Goal: Navigation & Orientation: Understand site structure

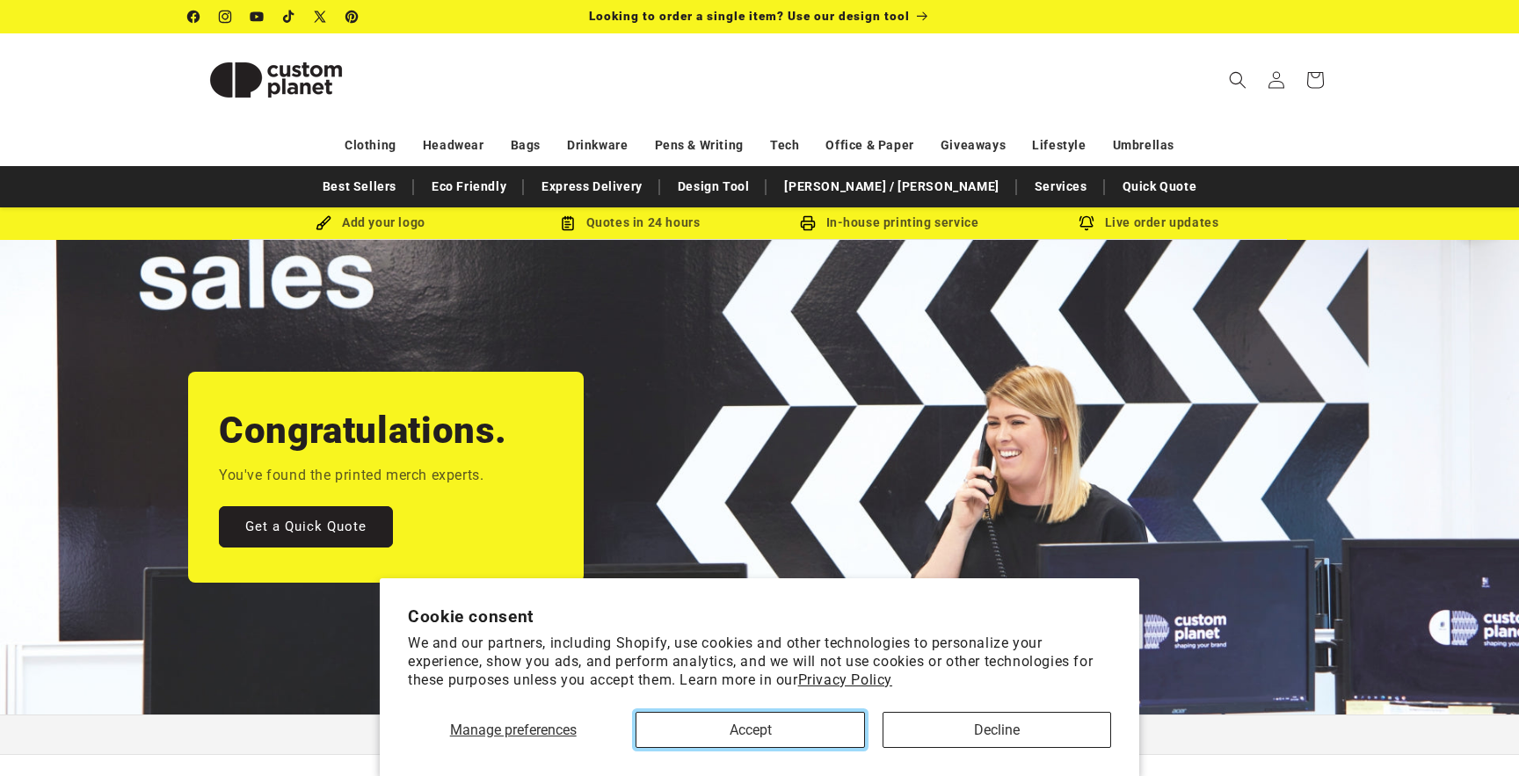
click at [716, 737] on button "Accept" at bounding box center [750, 730] width 229 height 36
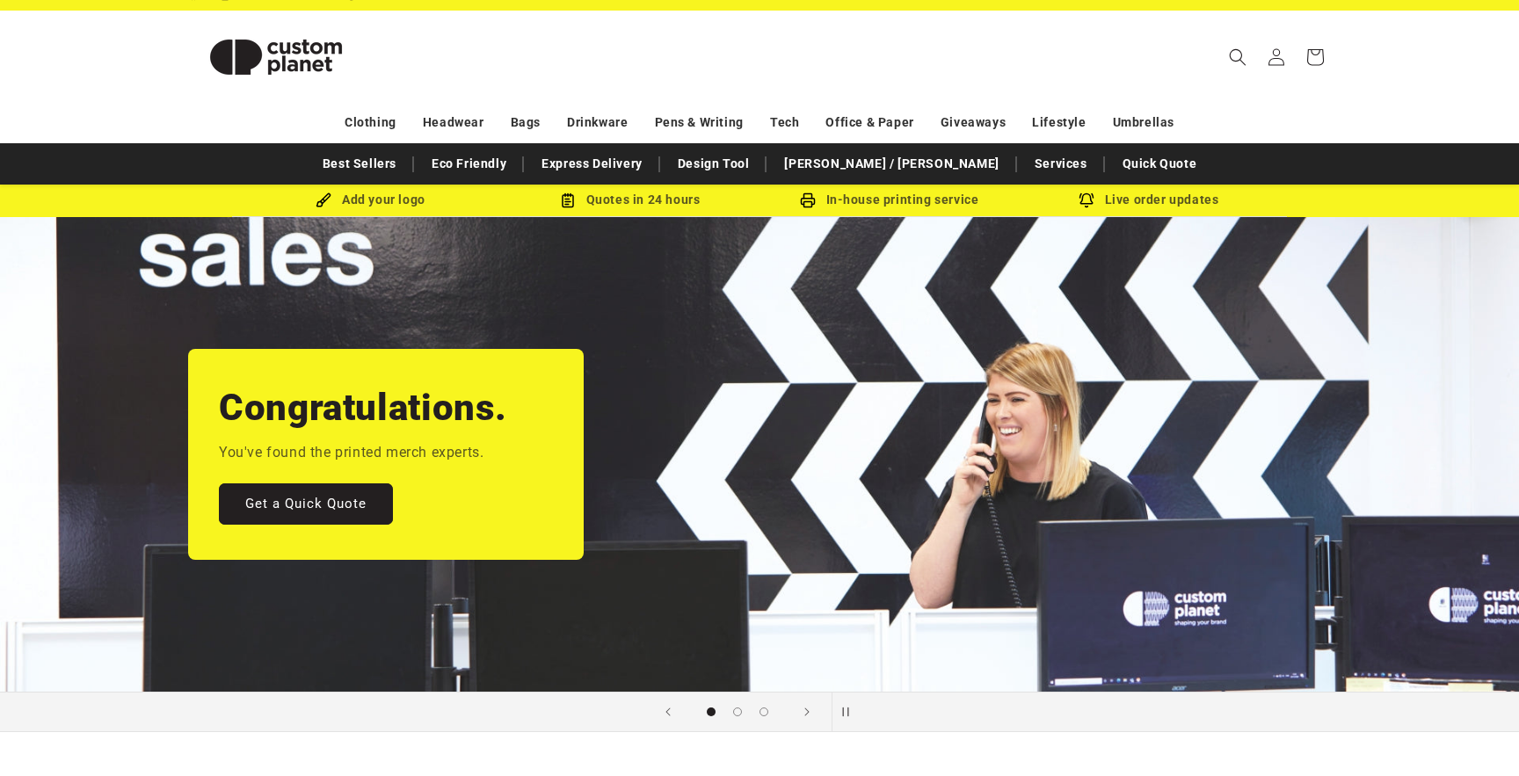
scroll to position [24, 0]
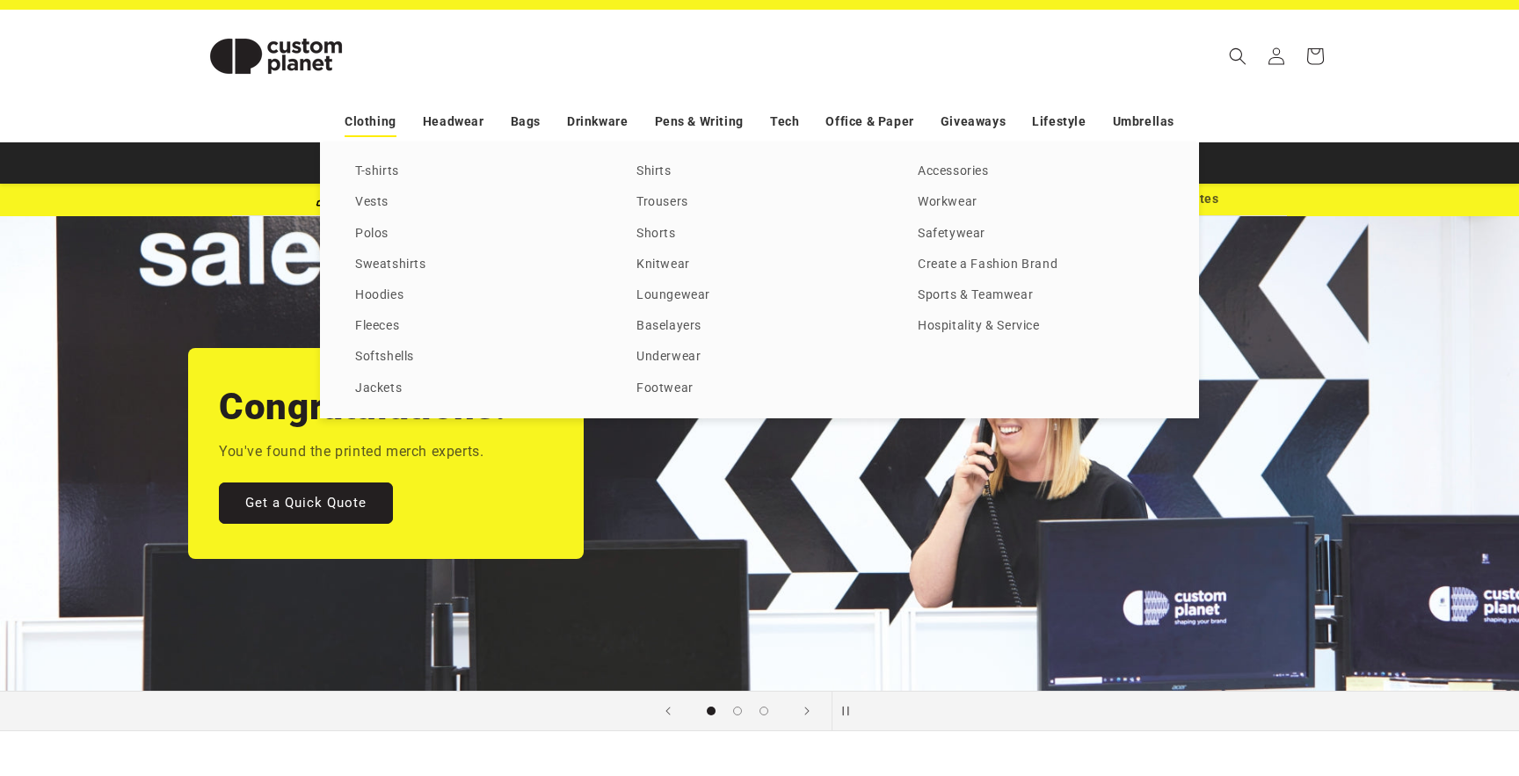
click at [375, 129] on link "Clothing" at bounding box center [371, 121] width 52 height 31
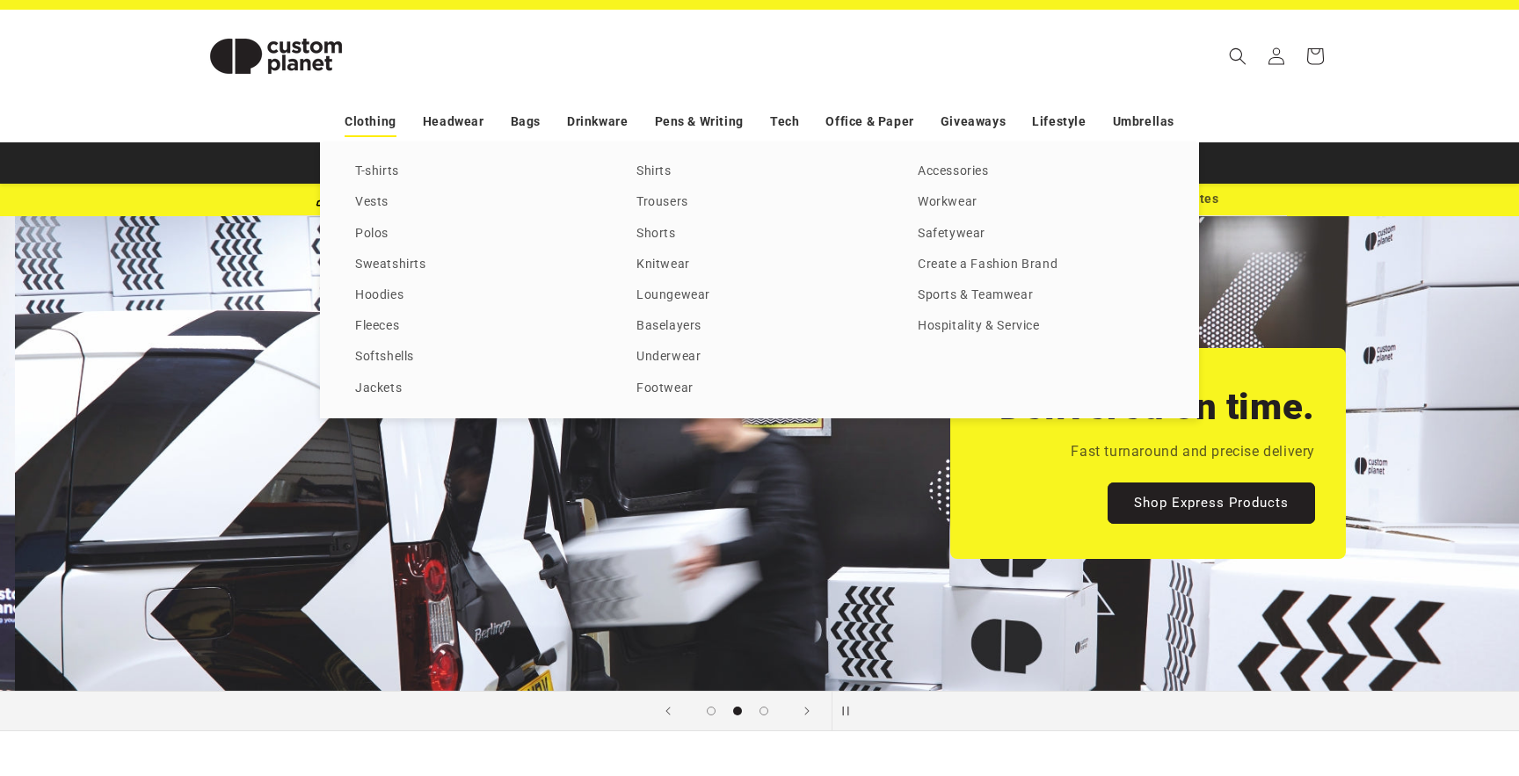
scroll to position [0, 1519]
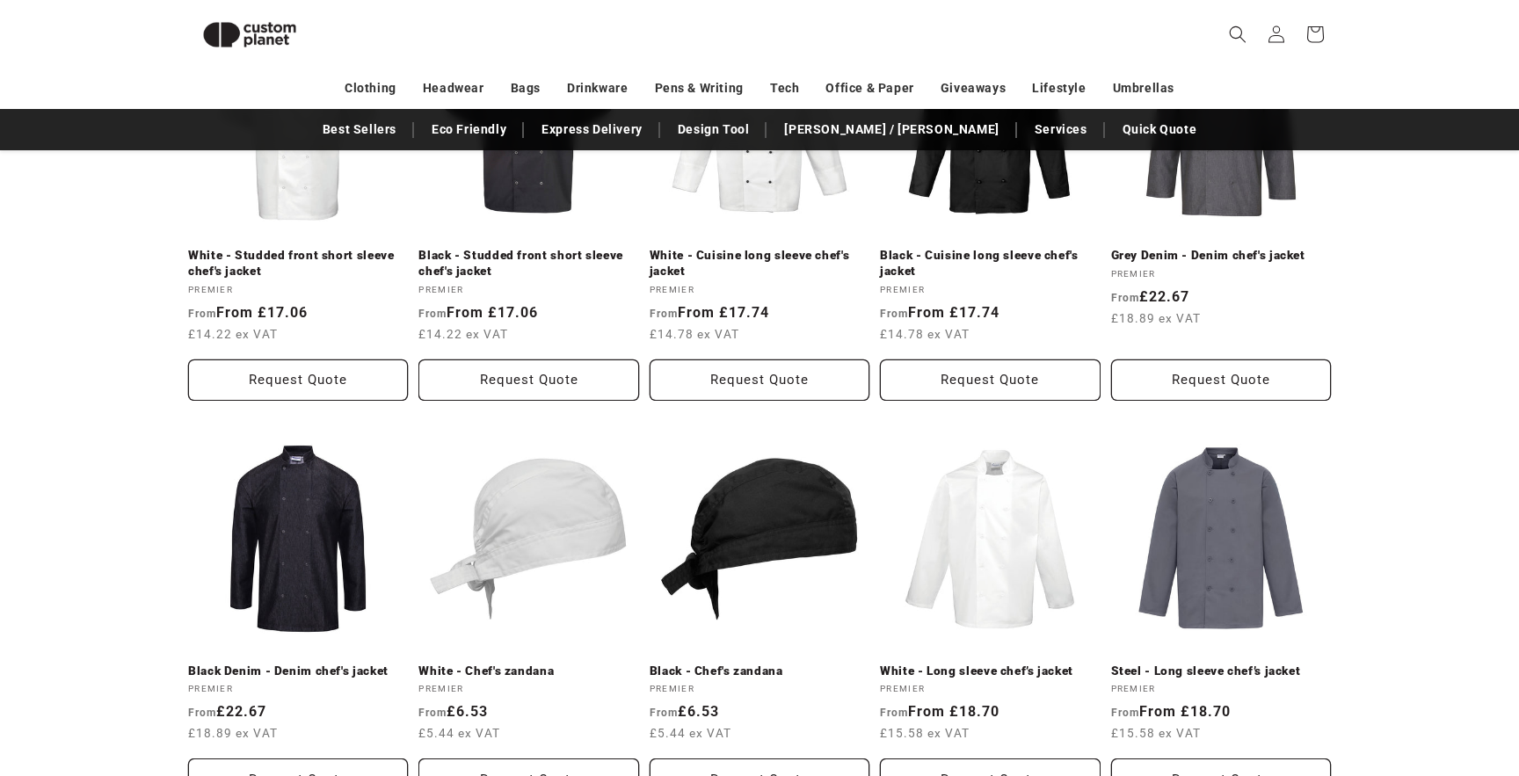
scroll to position [2214, 0]
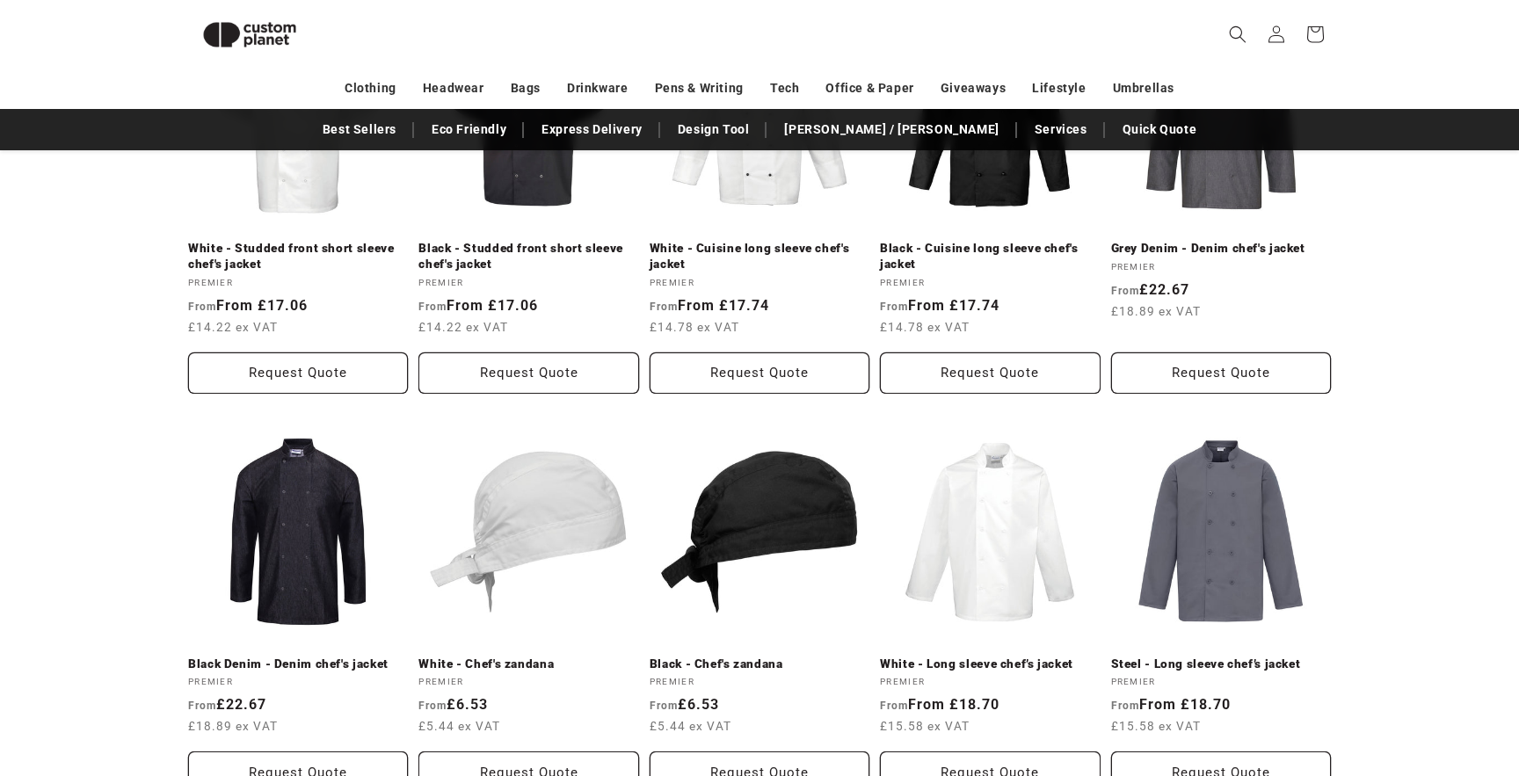
click at [251, 29] on img at bounding box center [249, 34] width 123 height 55
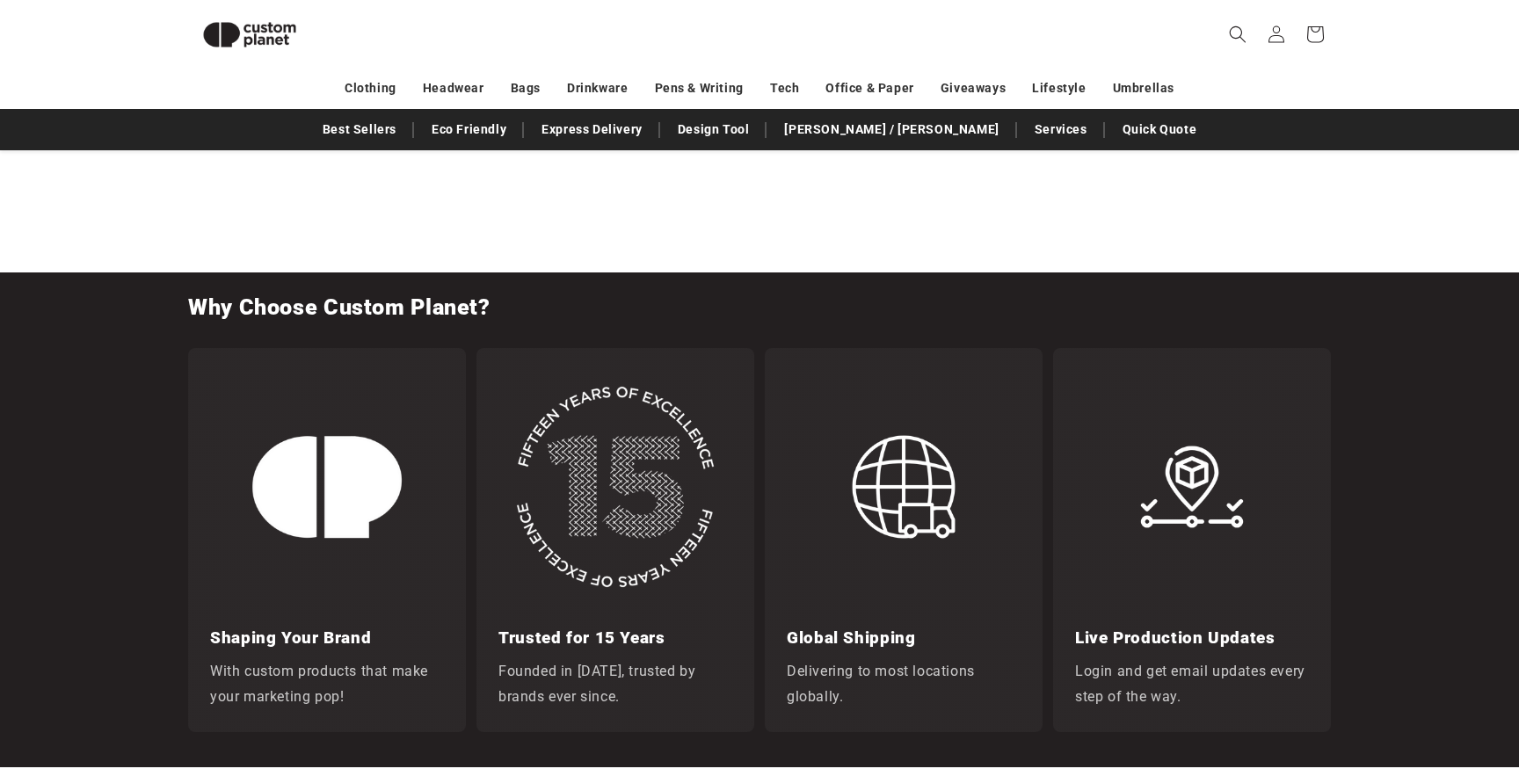
scroll to position [2162, 0]
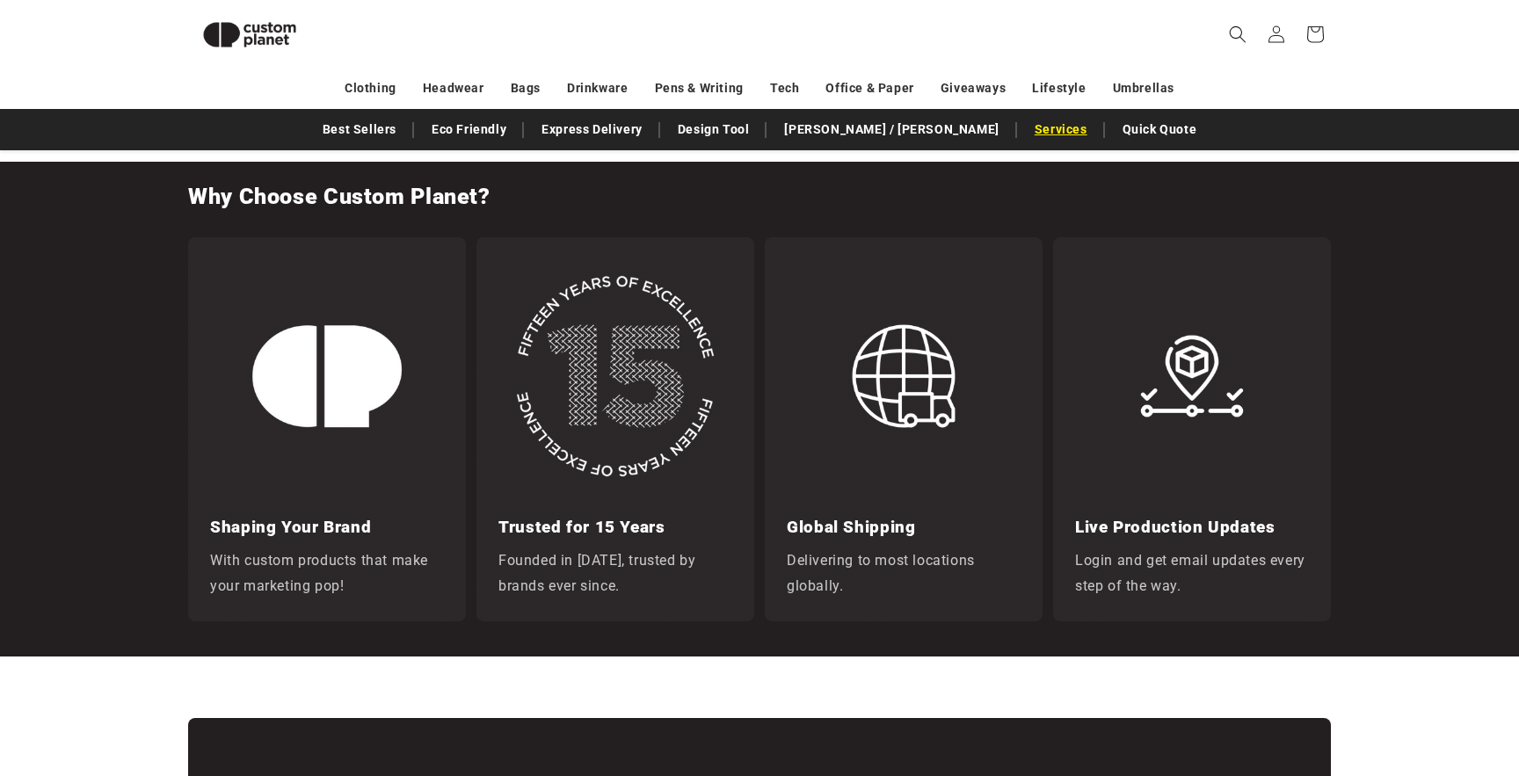
click at [1026, 127] on link "Services" at bounding box center [1061, 129] width 70 height 31
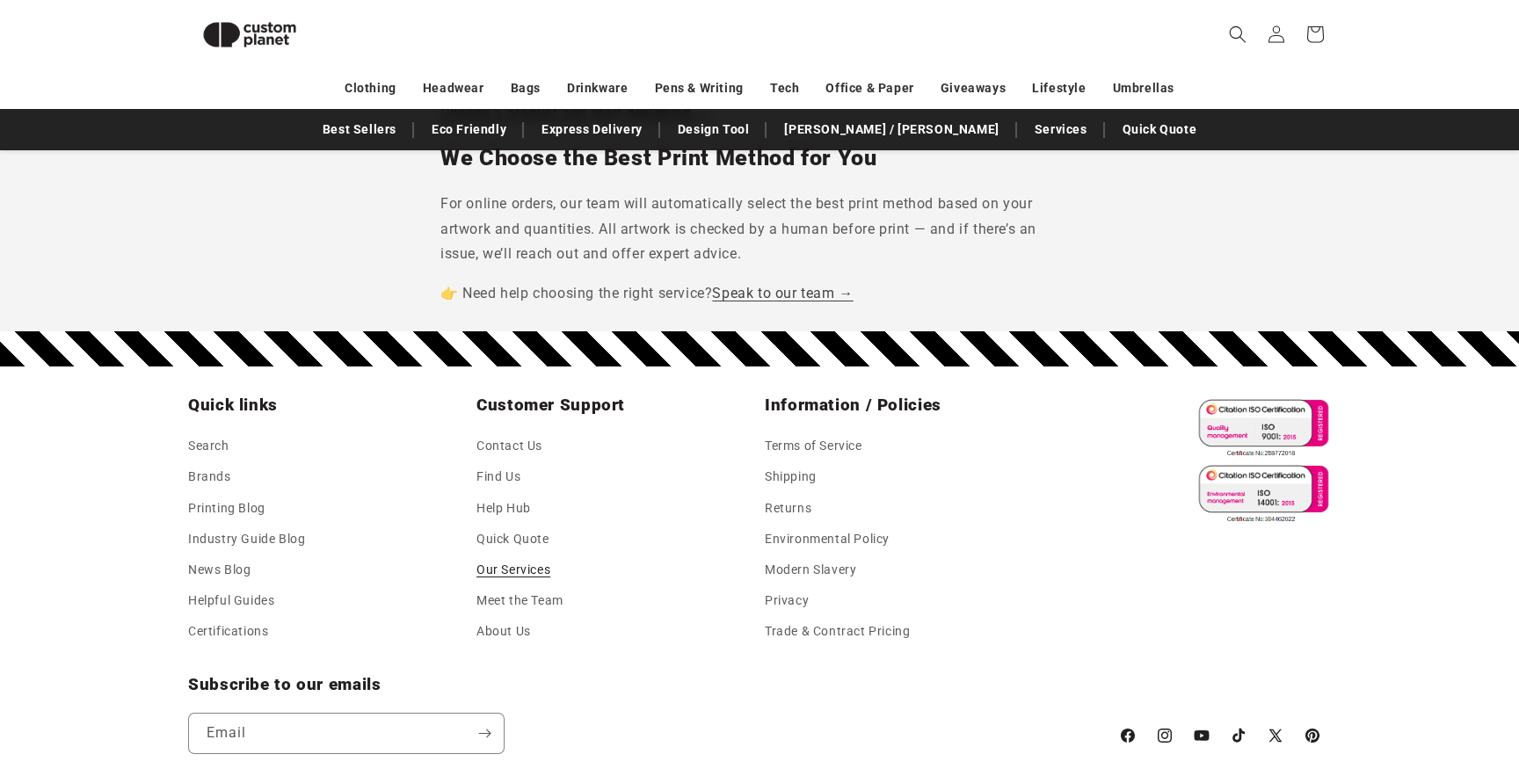
scroll to position [1770, 0]
